Goal: Navigation & Orientation: Find specific page/section

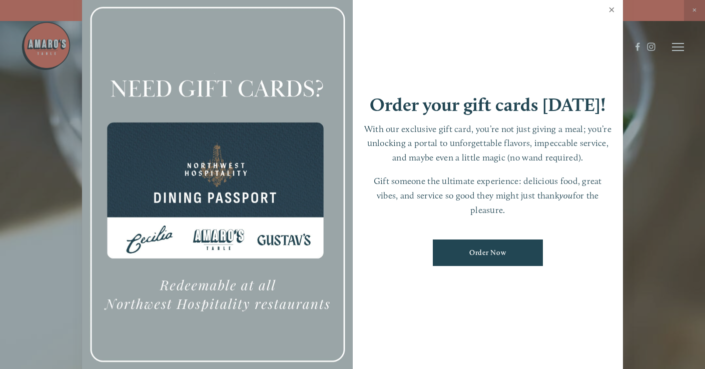
click at [612, 8] on link "Close" at bounding box center [612, 11] width 20 height 28
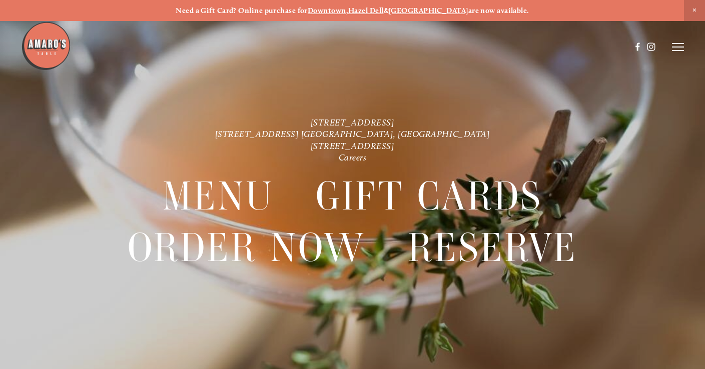
click at [680, 47] on line at bounding box center [678, 47] width 12 height 0
click at [504, 45] on span "Menu" at bounding box center [501, 47] width 19 height 9
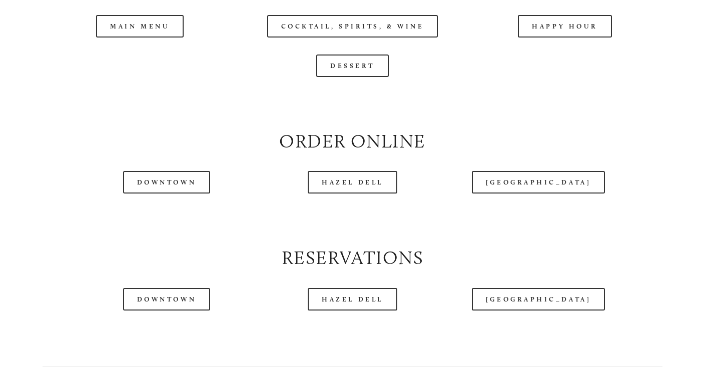
scroll to position [1067, 0]
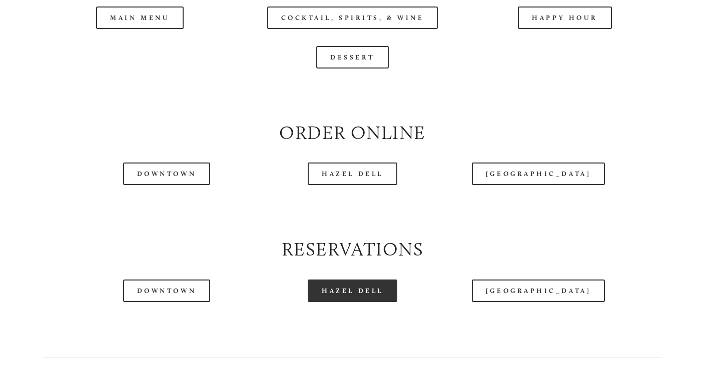
click at [372, 302] on link "Hazel Dell" at bounding box center [353, 291] width 90 height 23
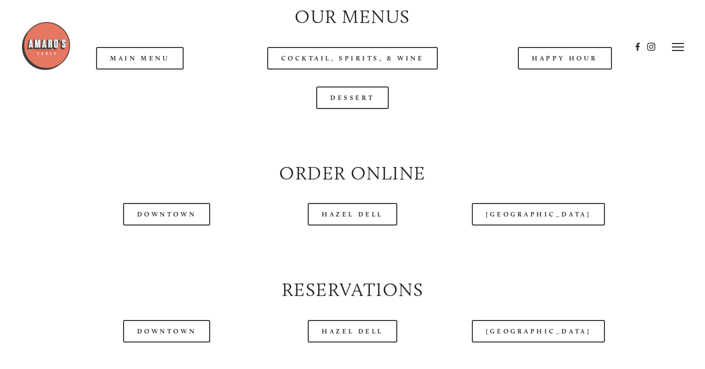
scroll to position [1025, 0]
click at [142, 70] on div at bounding box center [326, 47] width 610 height 52
click at [146, 65] on div at bounding box center [326, 47] width 610 height 52
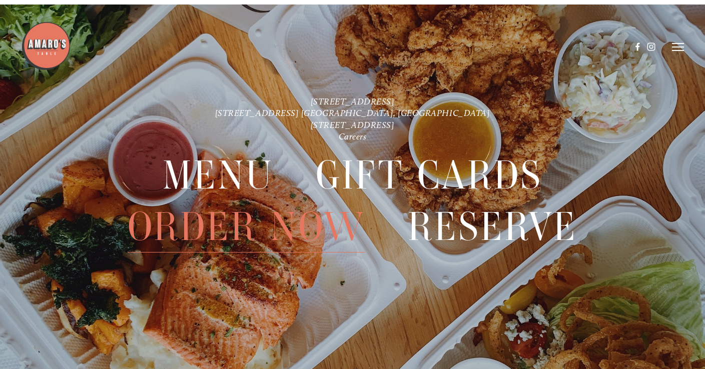
scroll to position [2191, 0]
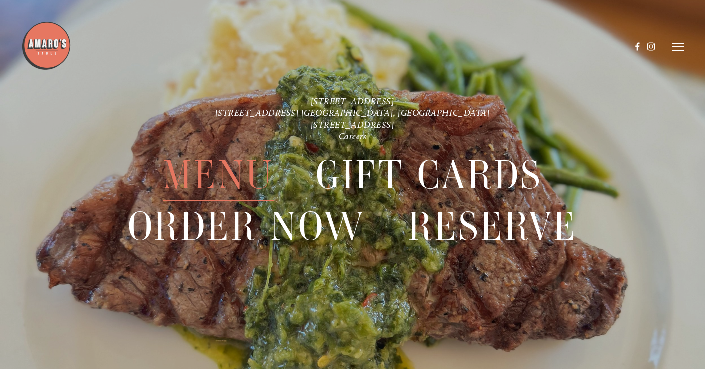
click at [229, 175] on span "Menu" at bounding box center [218, 176] width 111 height 52
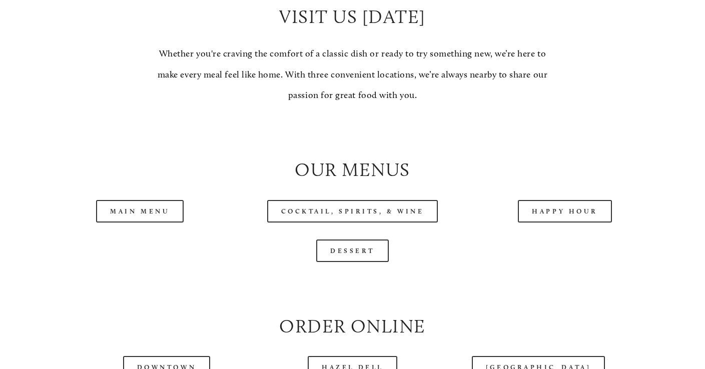
scroll to position [876, 0]
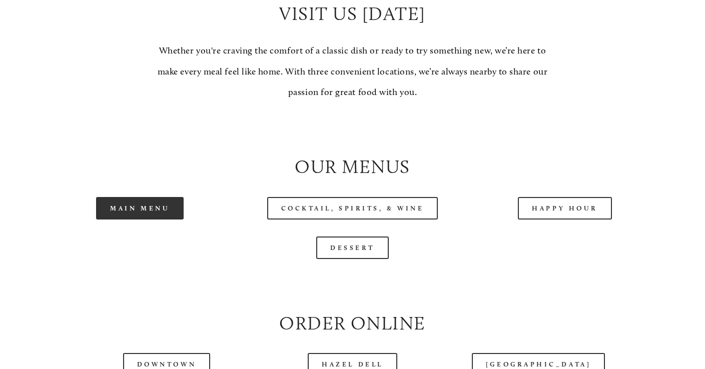
click at [172, 214] on link "Main Menu" at bounding box center [140, 208] width 88 height 23
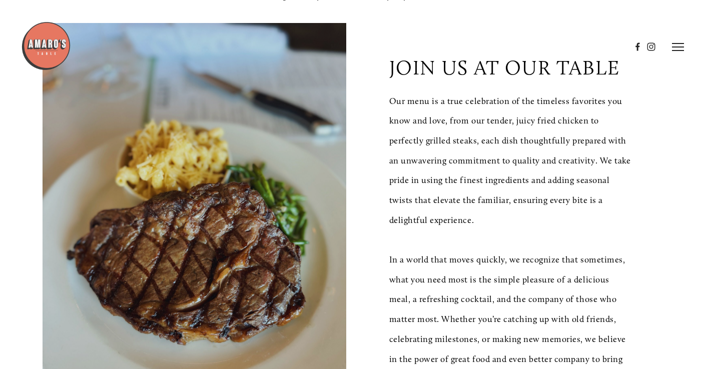
scroll to position [0, 0]
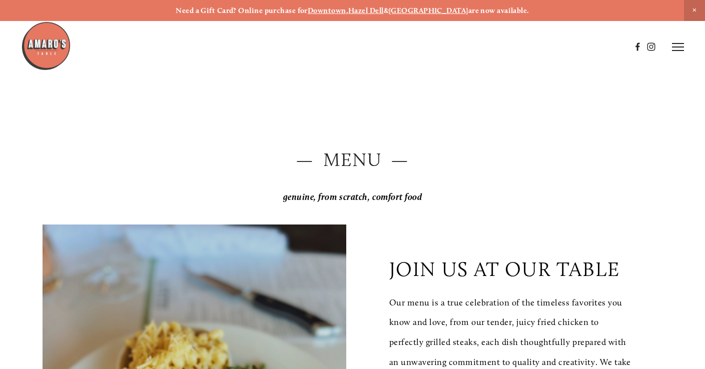
click at [677, 48] on icon at bounding box center [678, 47] width 12 height 9
click at [47, 44] on img at bounding box center [46, 46] width 50 height 50
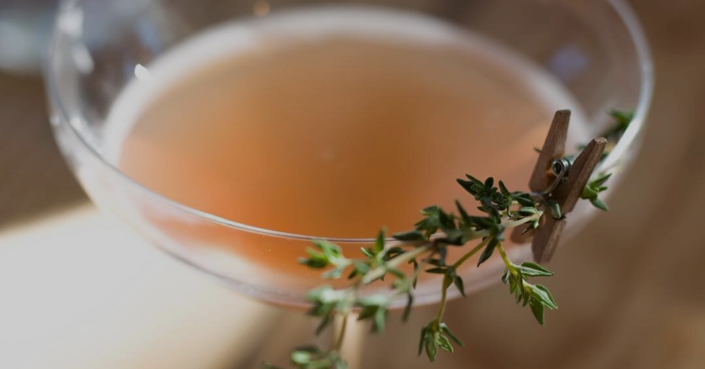
scroll to position [21, 0]
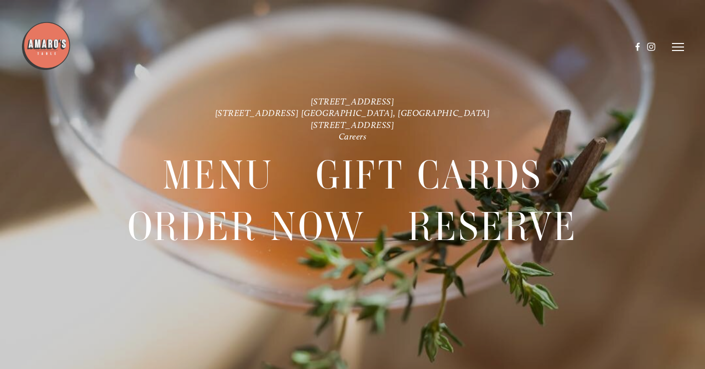
click at [678, 48] on icon at bounding box center [678, 47] width 12 height 9
click at [584, 48] on span "Gallery" at bounding box center [588, 47] width 23 height 9
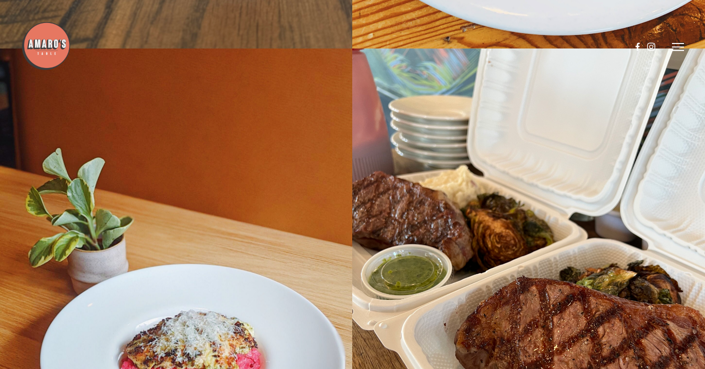
scroll to position [10503, 0]
